Goal: Information Seeking & Learning: Learn about a topic

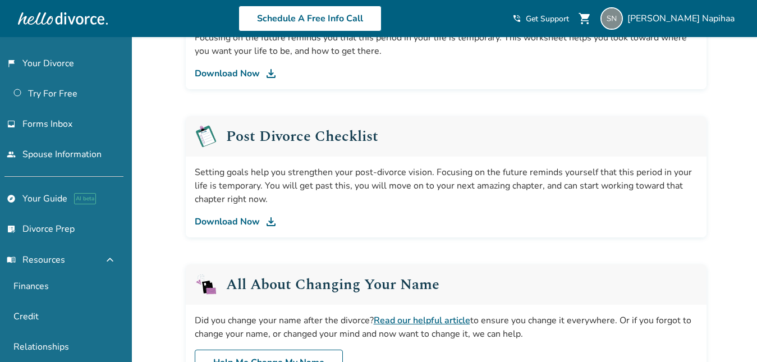
scroll to position [100, 0]
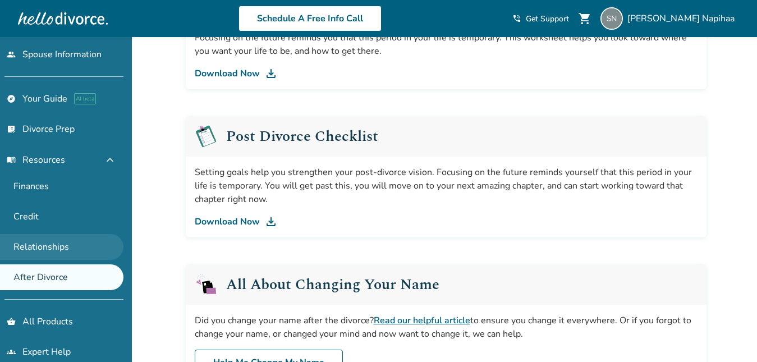
click at [70, 251] on link "Relationships" at bounding box center [61, 247] width 123 height 26
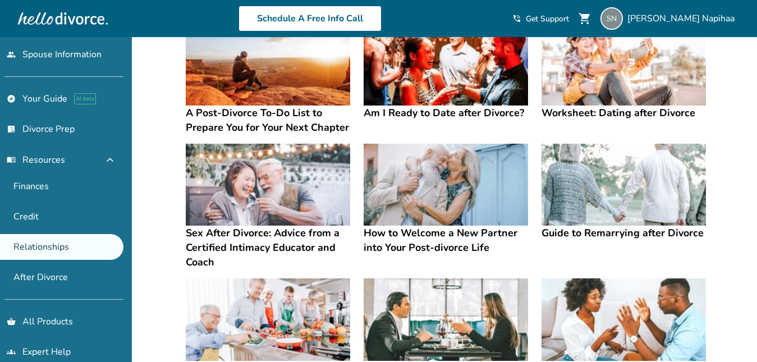
scroll to position [103, 0]
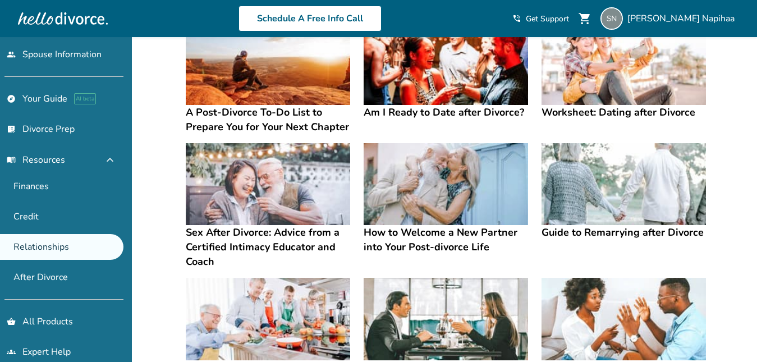
click at [609, 173] on img at bounding box center [623, 184] width 164 height 82
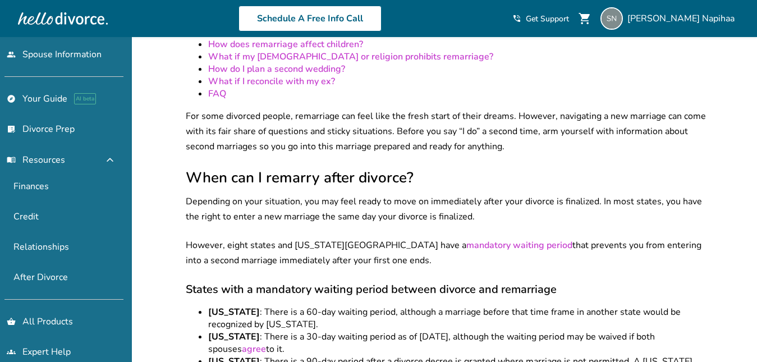
scroll to position [291, 0]
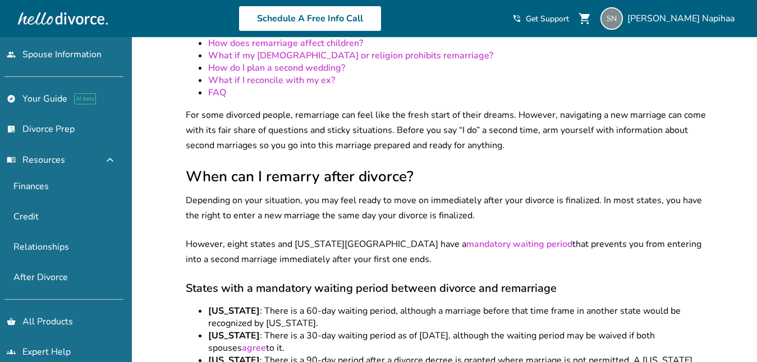
click at [466, 238] on link "mandatory waiting period" at bounding box center [519, 244] width 106 height 12
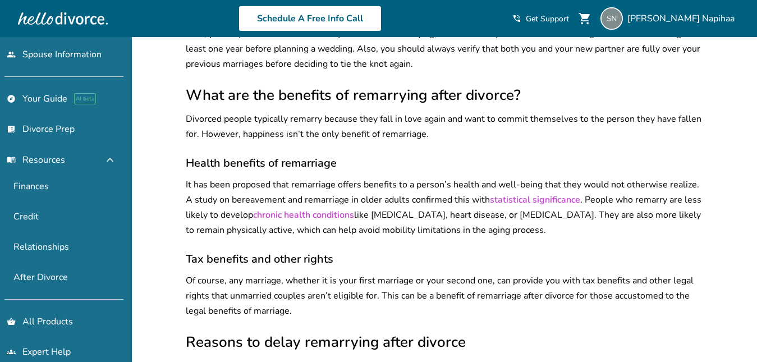
scroll to position [939, 0]
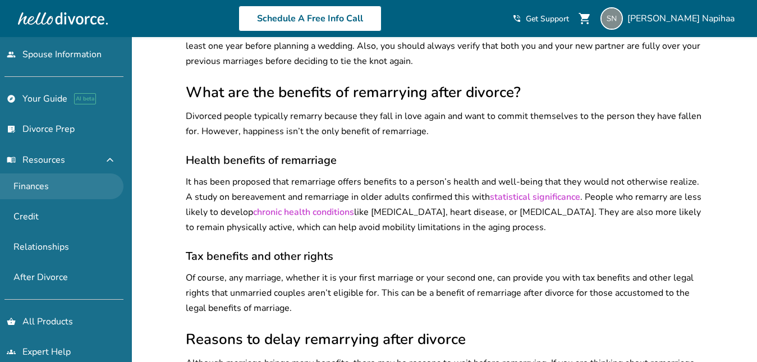
click at [84, 183] on link "Finances" at bounding box center [61, 186] width 123 height 26
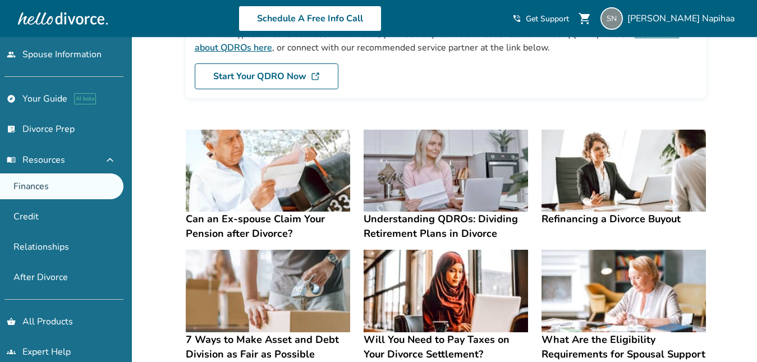
scroll to position [144, 0]
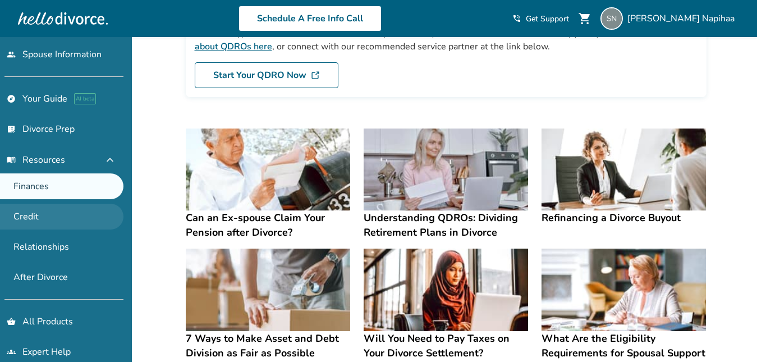
click at [72, 214] on link "Credit" at bounding box center [61, 217] width 123 height 26
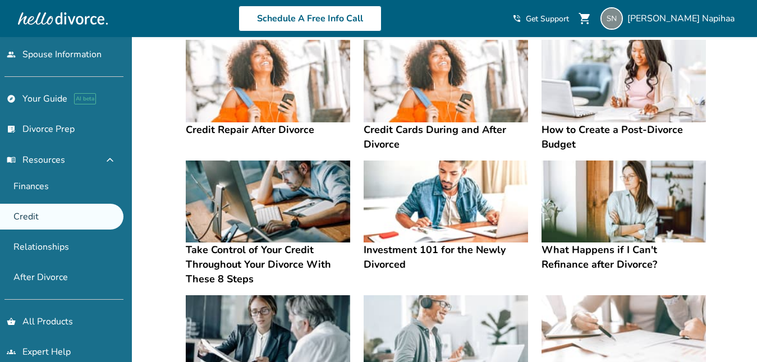
scroll to position [116, 0]
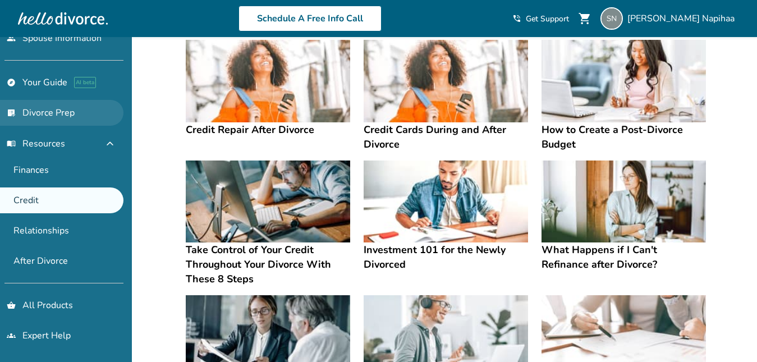
click at [23, 111] on link "list_alt_check Divorce Prep" at bounding box center [61, 113] width 123 height 26
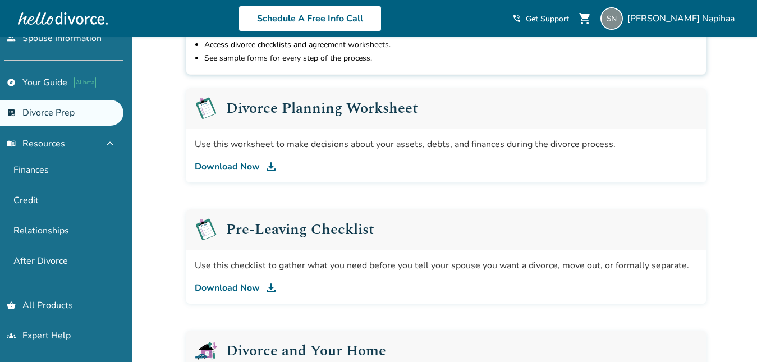
scroll to position [162, 0]
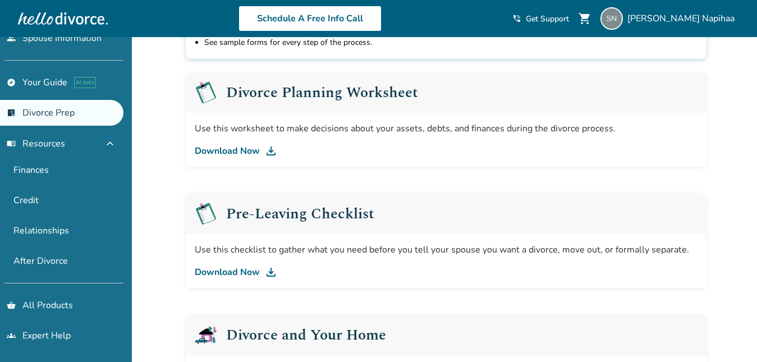
click at [250, 149] on link "Download Now" at bounding box center [446, 150] width 503 height 13
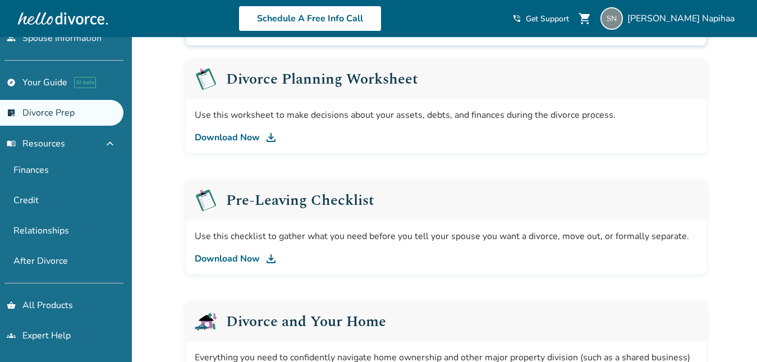
scroll to position [174, 0]
